Goal: Task Accomplishment & Management: Manage account settings

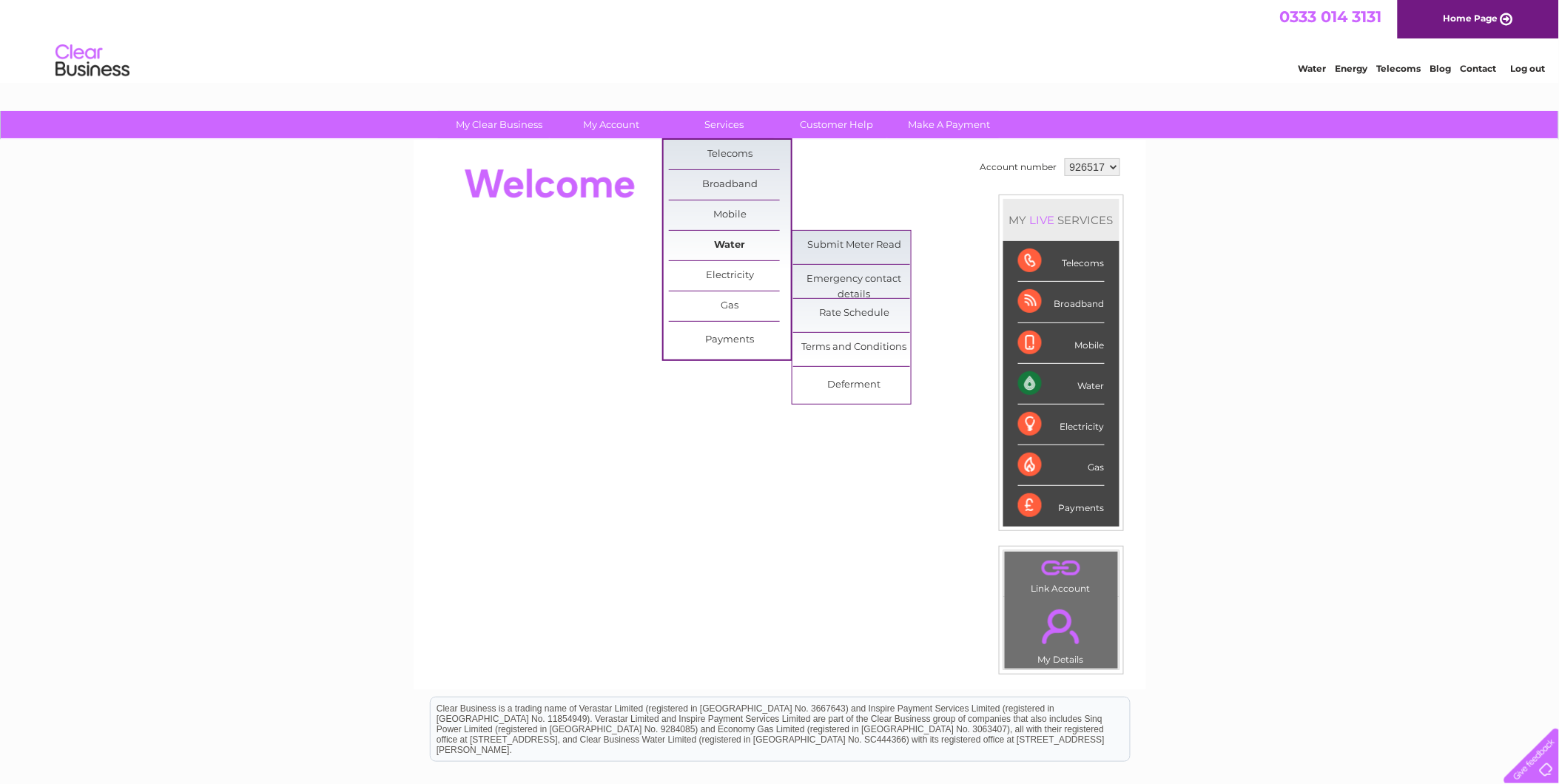
click at [733, 242] on link "Water" at bounding box center [729, 246] width 122 height 30
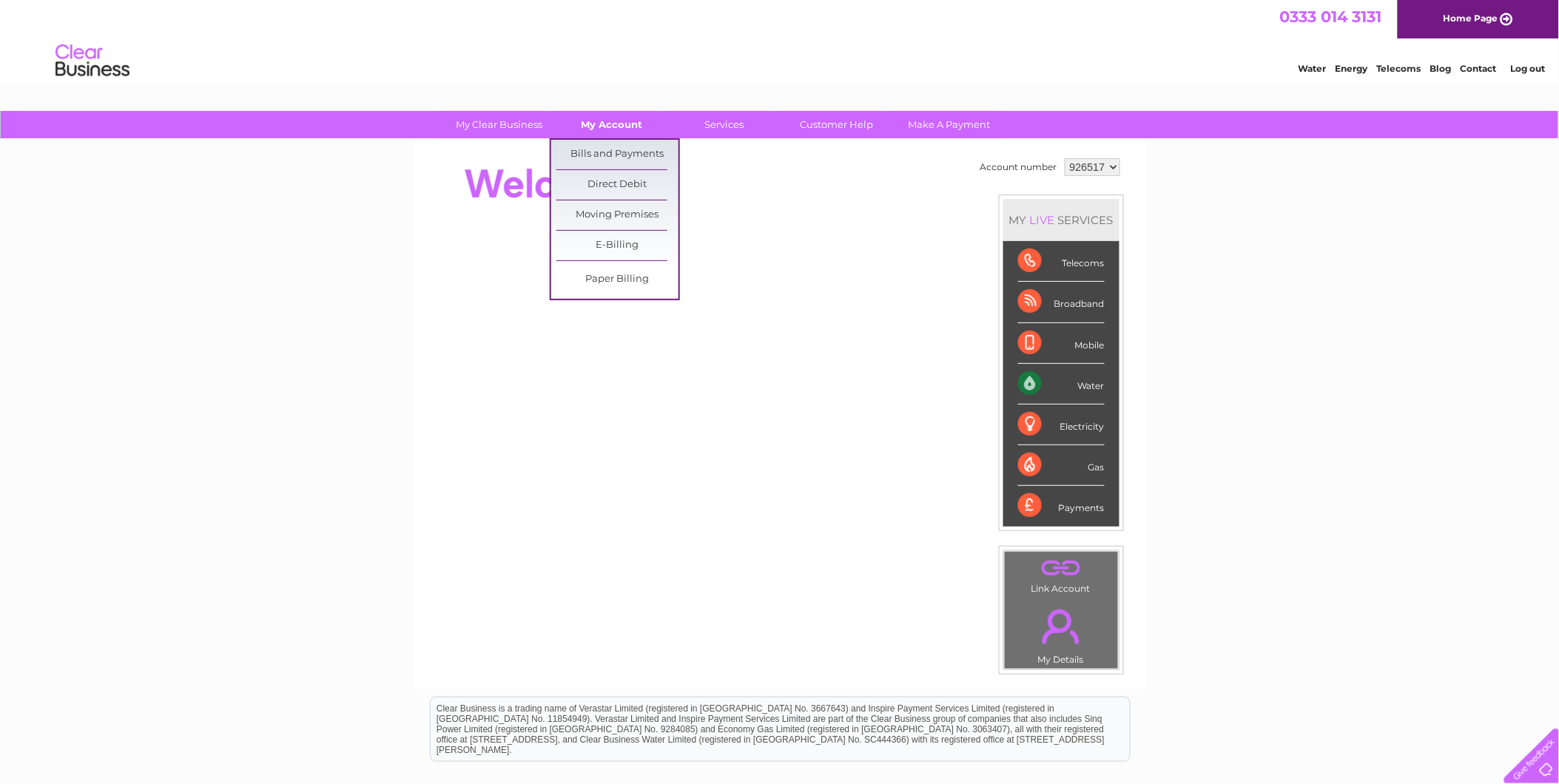
click at [602, 128] on link "My Account" at bounding box center [611, 124] width 122 height 27
click at [602, 150] on link "Bills and Payments" at bounding box center [617, 155] width 122 height 30
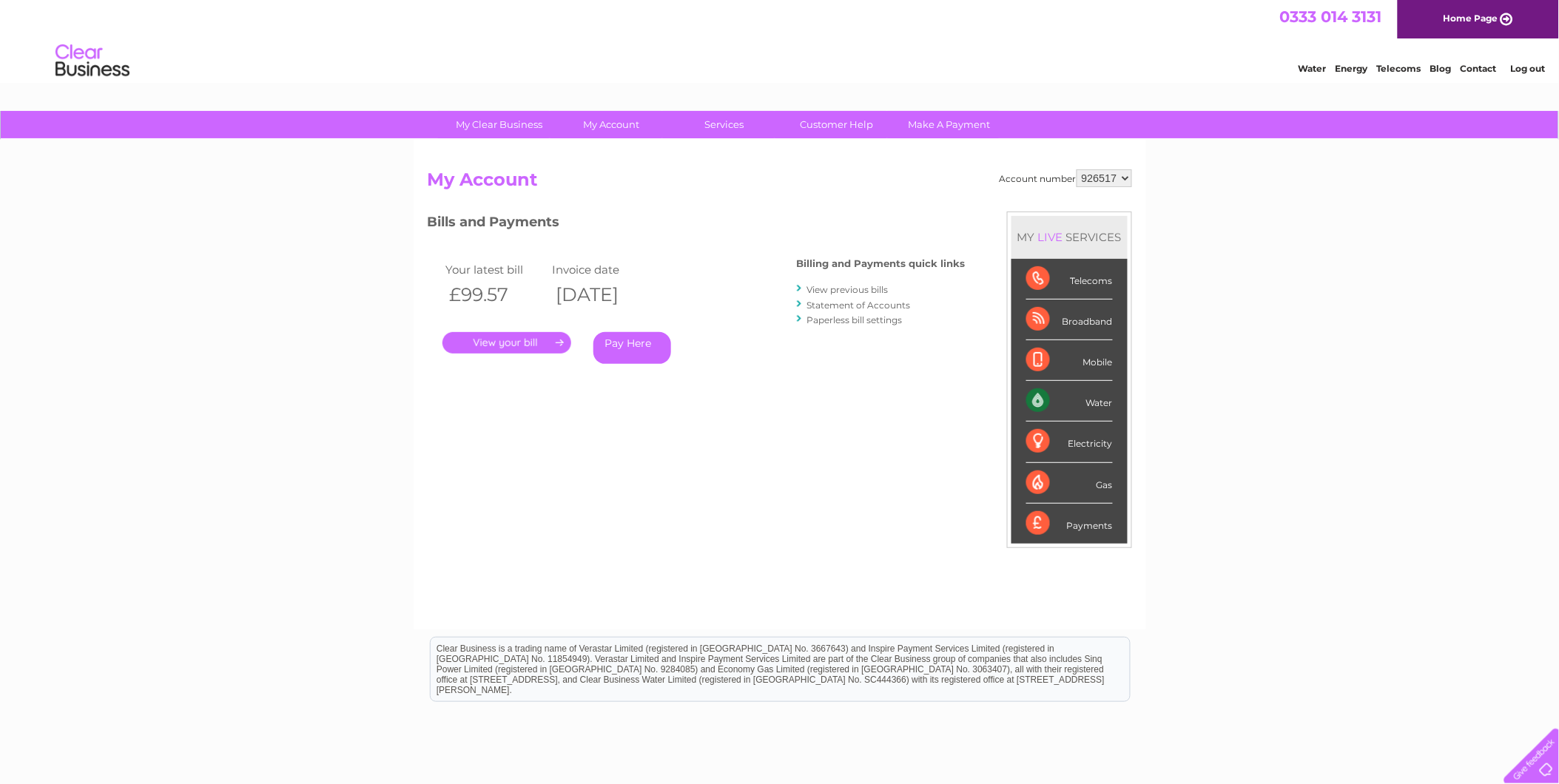
click at [518, 340] on link "." at bounding box center [507, 343] width 129 height 21
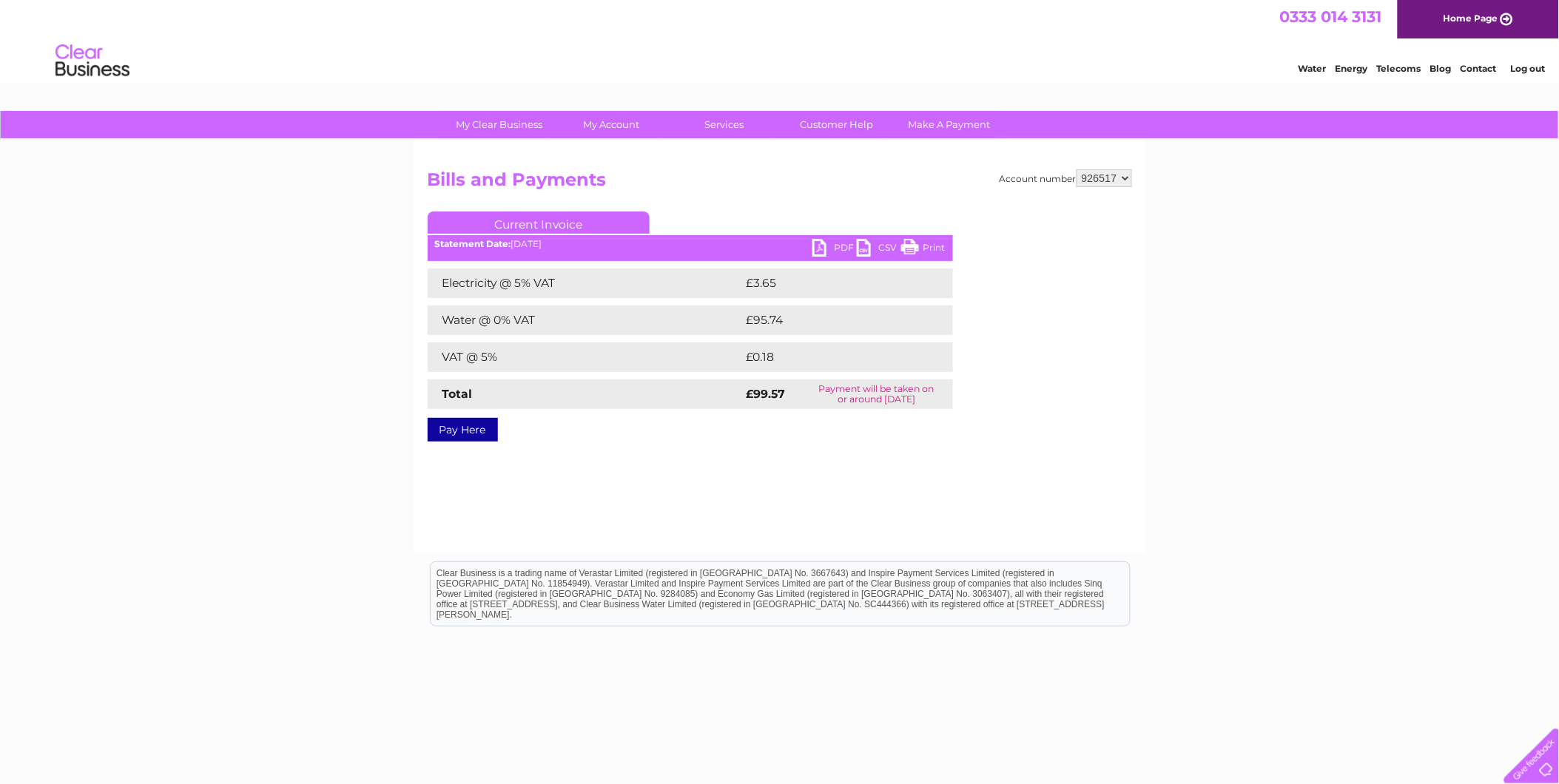
click at [816, 246] on link "PDF" at bounding box center [834, 250] width 45 height 21
click at [1126, 173] on select "926517 927039 971840 981437" at bounding box center [1104, 178] width 55 height 18
select select "927039"
click at [1077, 169] on select "926517 927039 971840 981437" at bounding box center [1104, 178] width 55 height 18
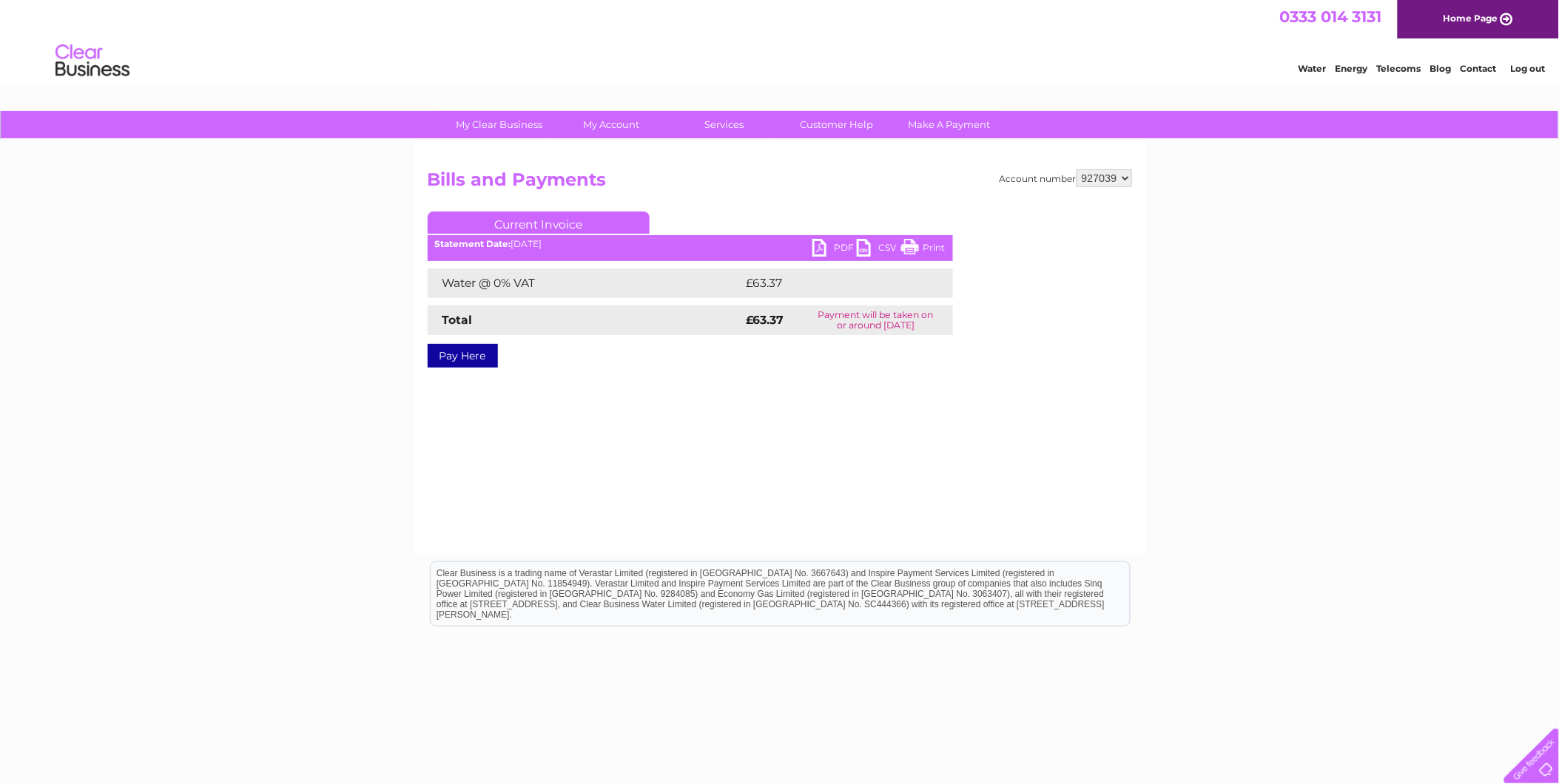
click at [817, 245] on link "PDF" at bounding box center [834, 250] width 45 height 21
click at [1128, 175] on select "926517 927039 971840 981437" at bounding box center [1104, 178] width 55 height 18
select select "971840"
click at [1077, 169] on select "926517 927039 971840 981437" at bounding box center [1104, 178] width 55 height 18
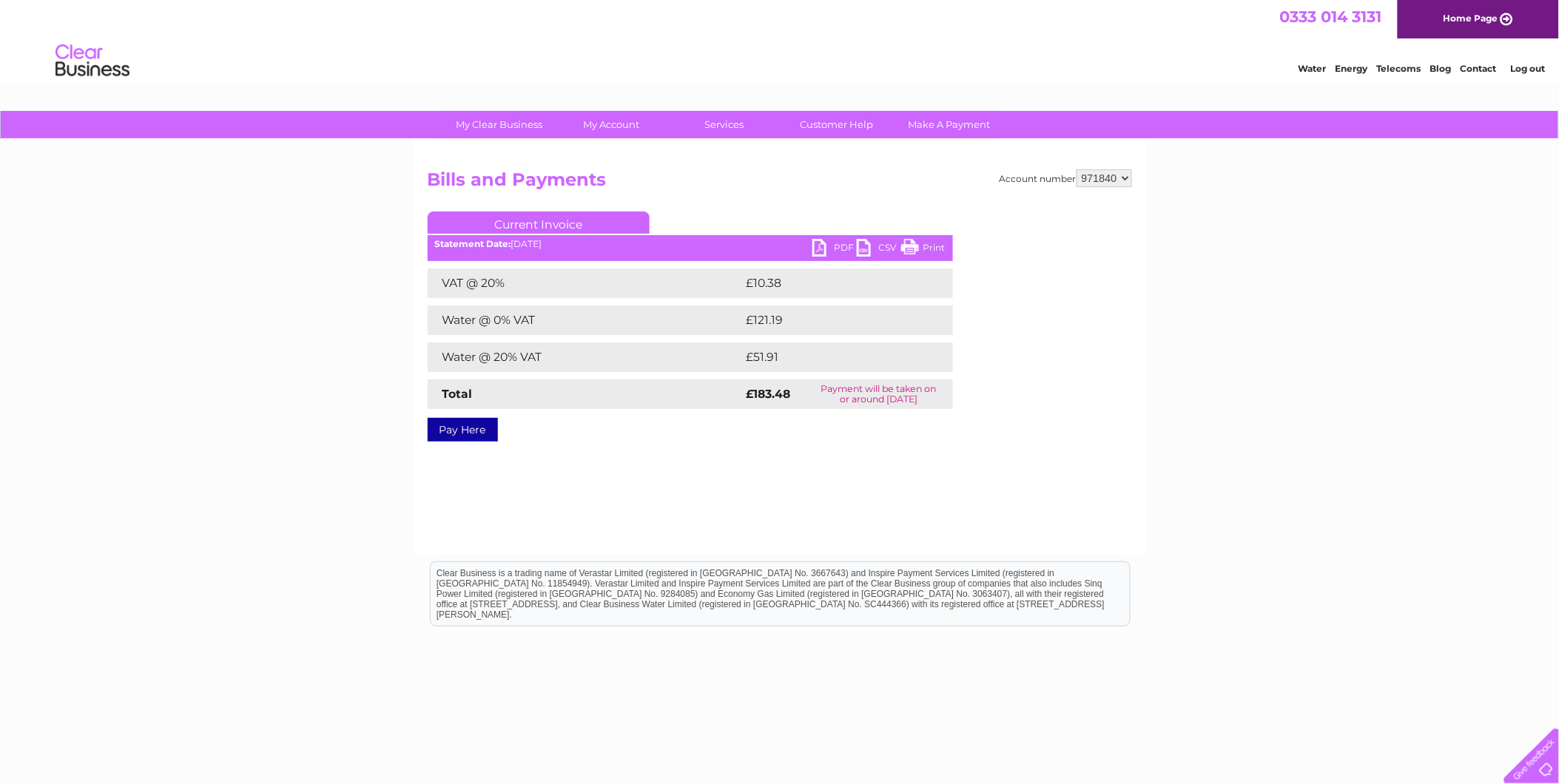
click at [821, 249] on link "PDF" at bounding box center [834, 250] width 45 height 21
click at [1129, 175] on select "926517 927039 971840 981437" at bounding box center [1104, 178] width 55 height 18
select select "981437"
click at [1077, 169] on select "926517 927039 971840 981437" at bounding box center [1104, 178] width 55 height 18
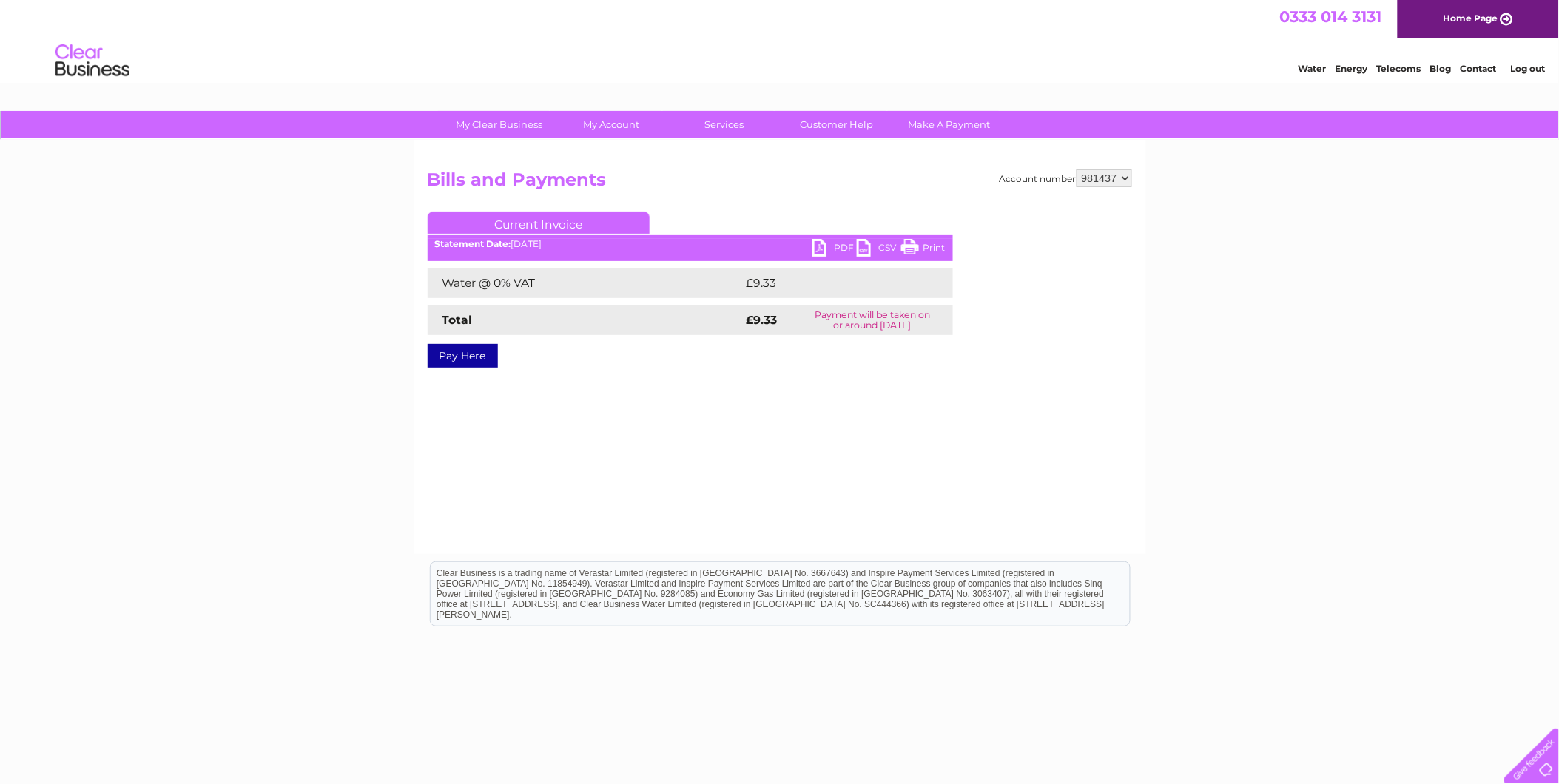
click at [818, 252] on link "PDF" at bounding box center [834, 250] width 45 height 21
